Goal: Task Accomplishment & Management: Use online tool/utility

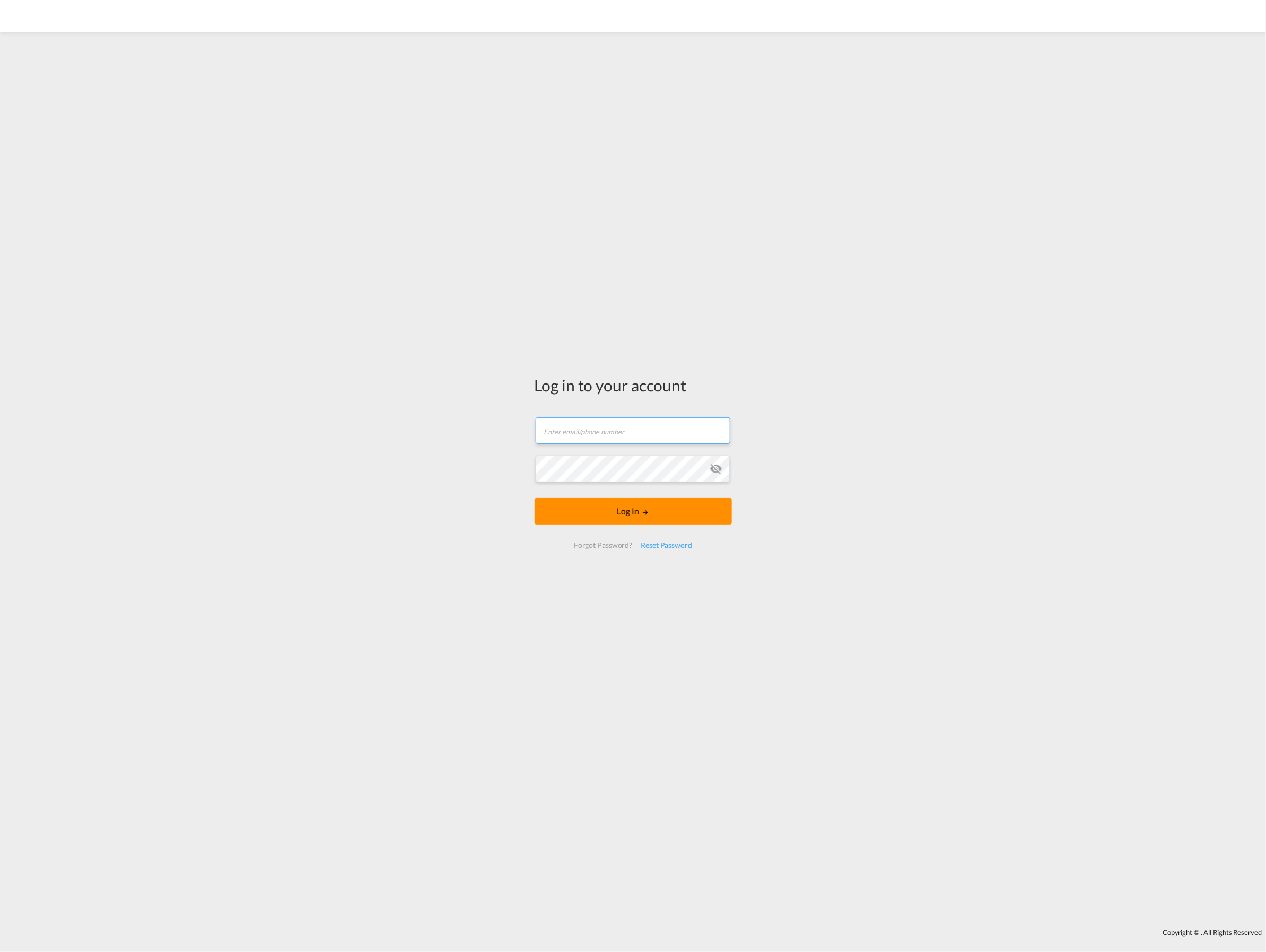
type input "RSI@NTGAIROCEAN.COM"
click at [663, 521] on button "Log In" at bounding box center [633, 511] width 197 height 26
type input "[EMAIL_ADDRESS][DOMAIN_NAME]"
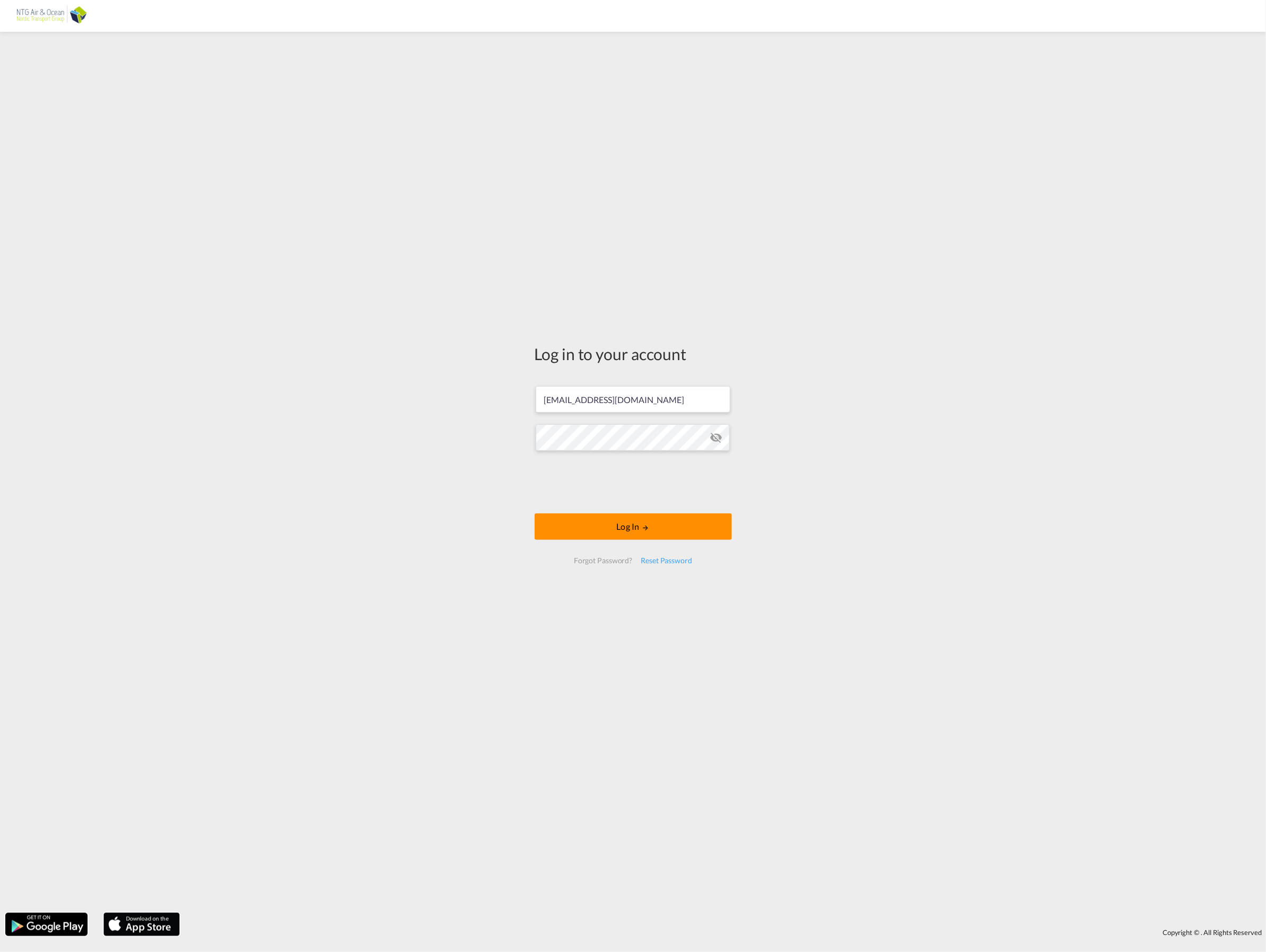
click at [605, 526] on button "Log In" at bounding box center [633, 527] width 197 height 26
